Goal: Navigation & Orientation: Find specific page/section

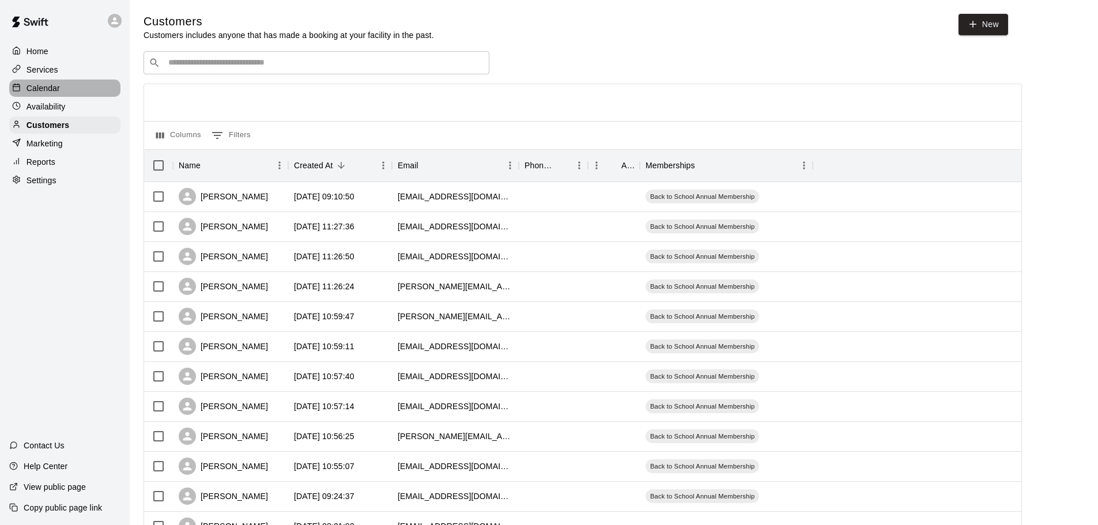
click at [52, 94] on p "Calendar" at bounding box center [43, 88] width 33 height 12
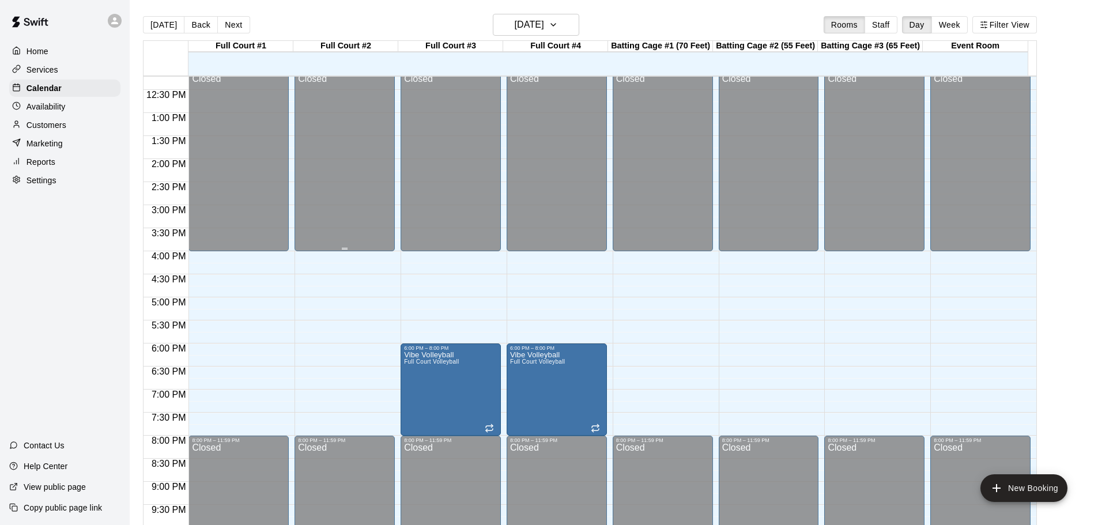
scroll to position [568, 0]
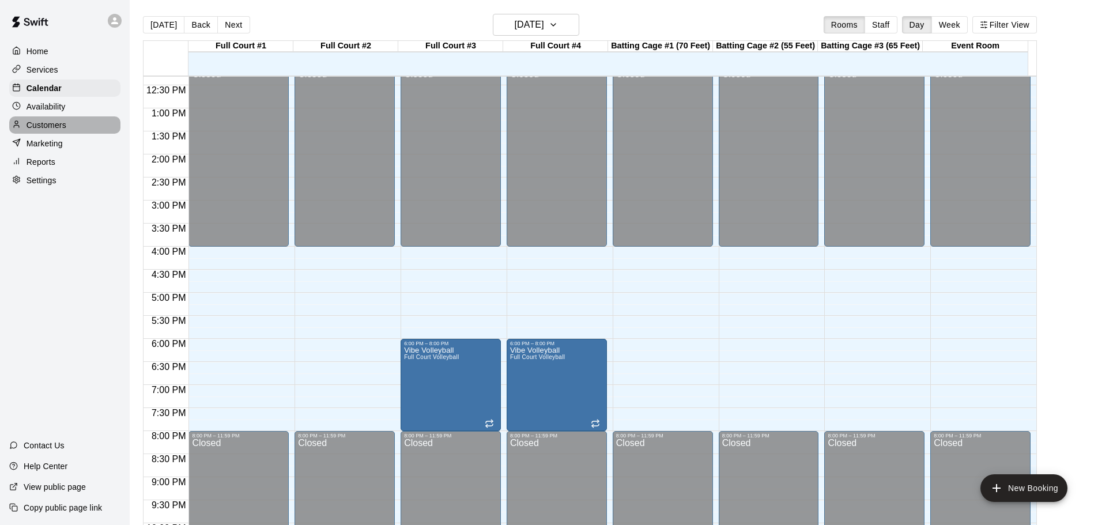
click at [53, 127] on p "Customers" at bounding box center [47, 125] width 40 height 12
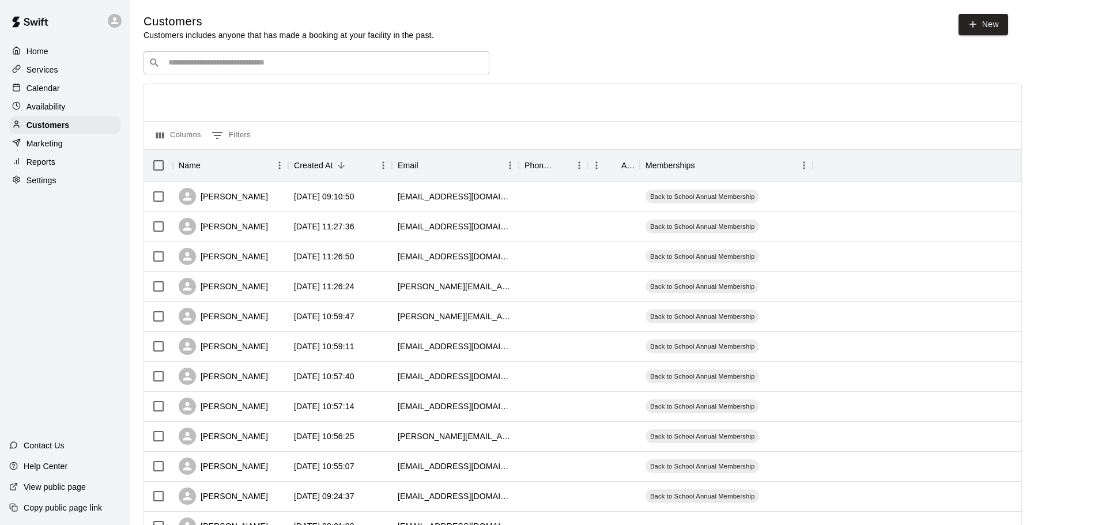
click at [62, 84] on div "Calendar" at bounding box center [64, 88] width 111 height 17
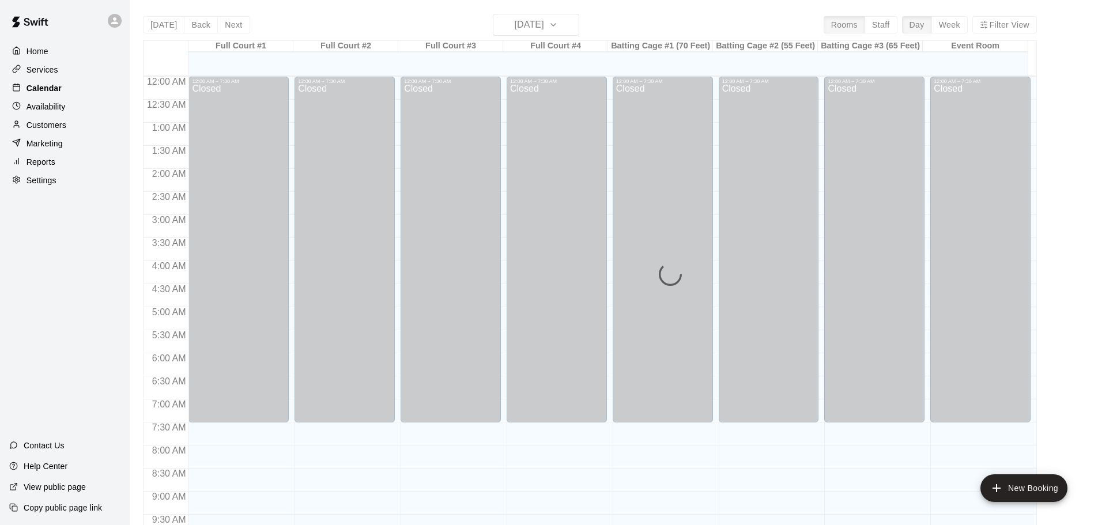
scroll to position [453, 0]
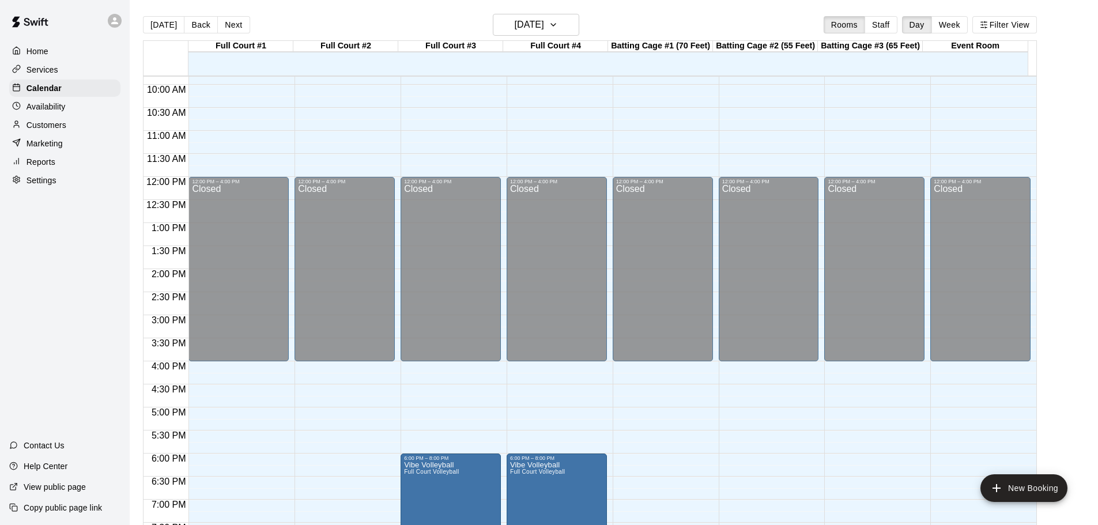
click at [59, 126] on p "Customers" at bounding box center [47, 125] width 40 height 12
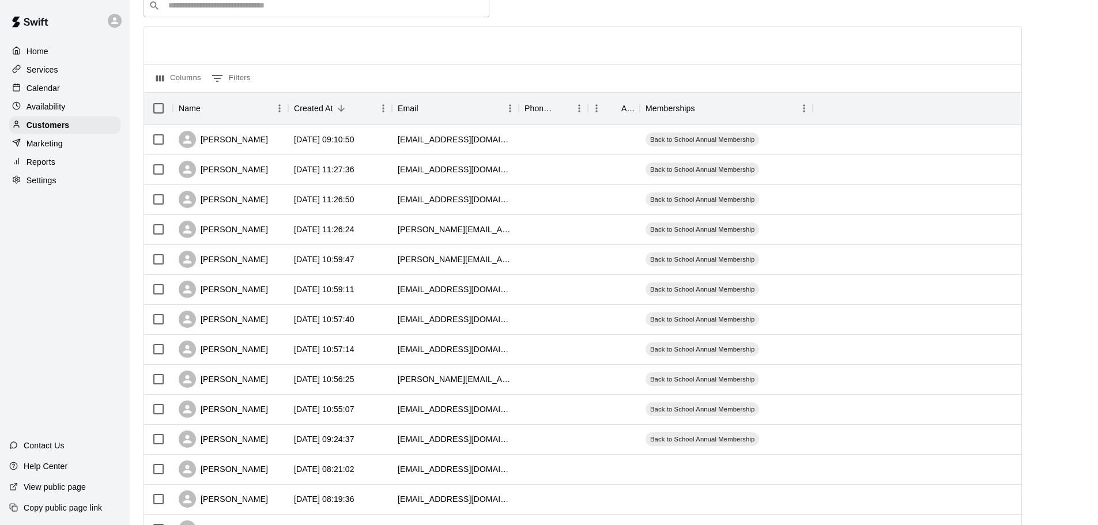
scroll to position [173, 0]
